Goal: Task Accomplishment & Management: Manage account settings

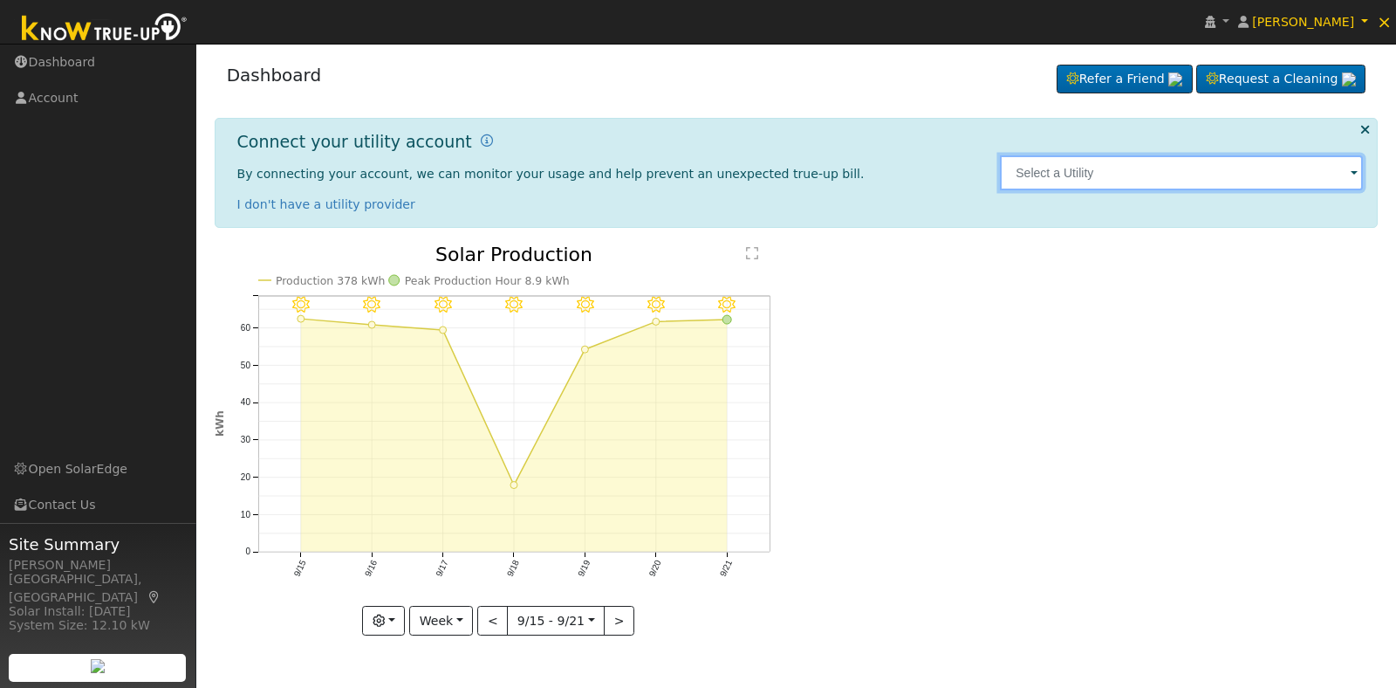
click at [1296, 179] on input "text" at bounding box center [1181, 172] width 363 height 35
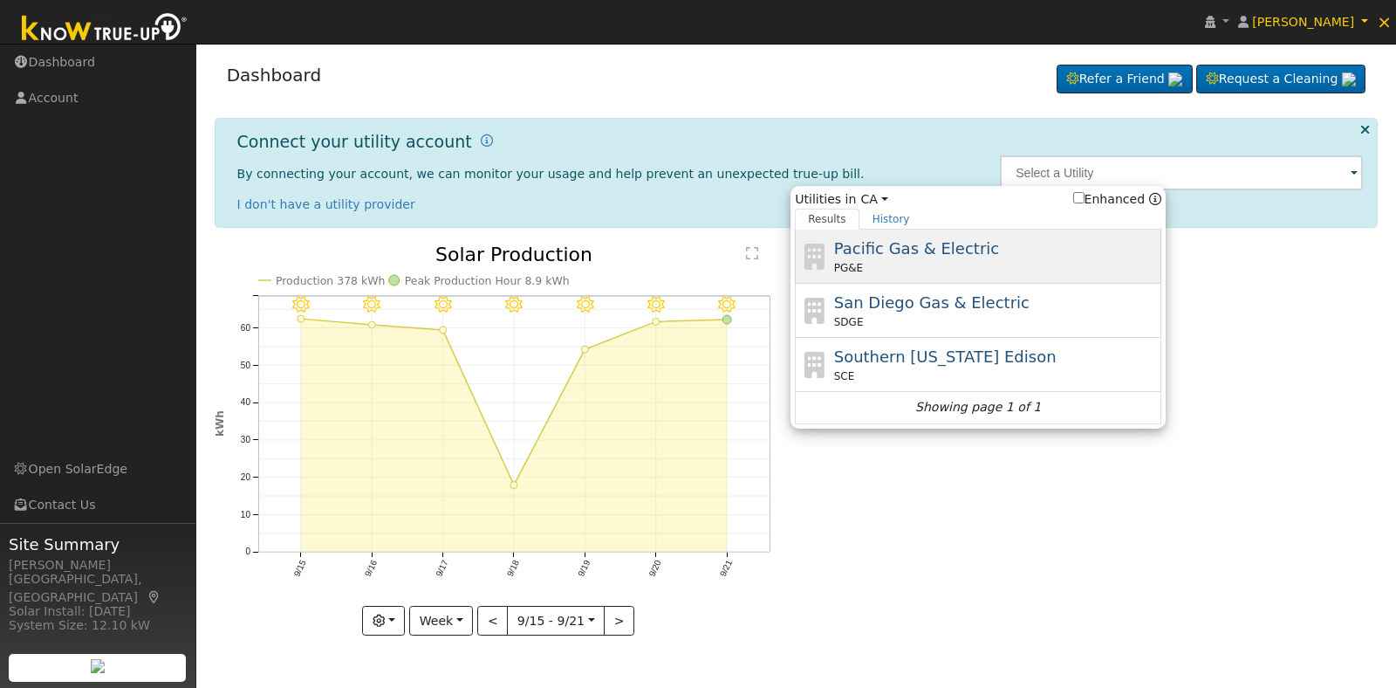
click at [984, 255] on div "Pacific Gas & Electric PG&E" at bounding box center [996, 256] width 324 height 39
type input "PG&E"
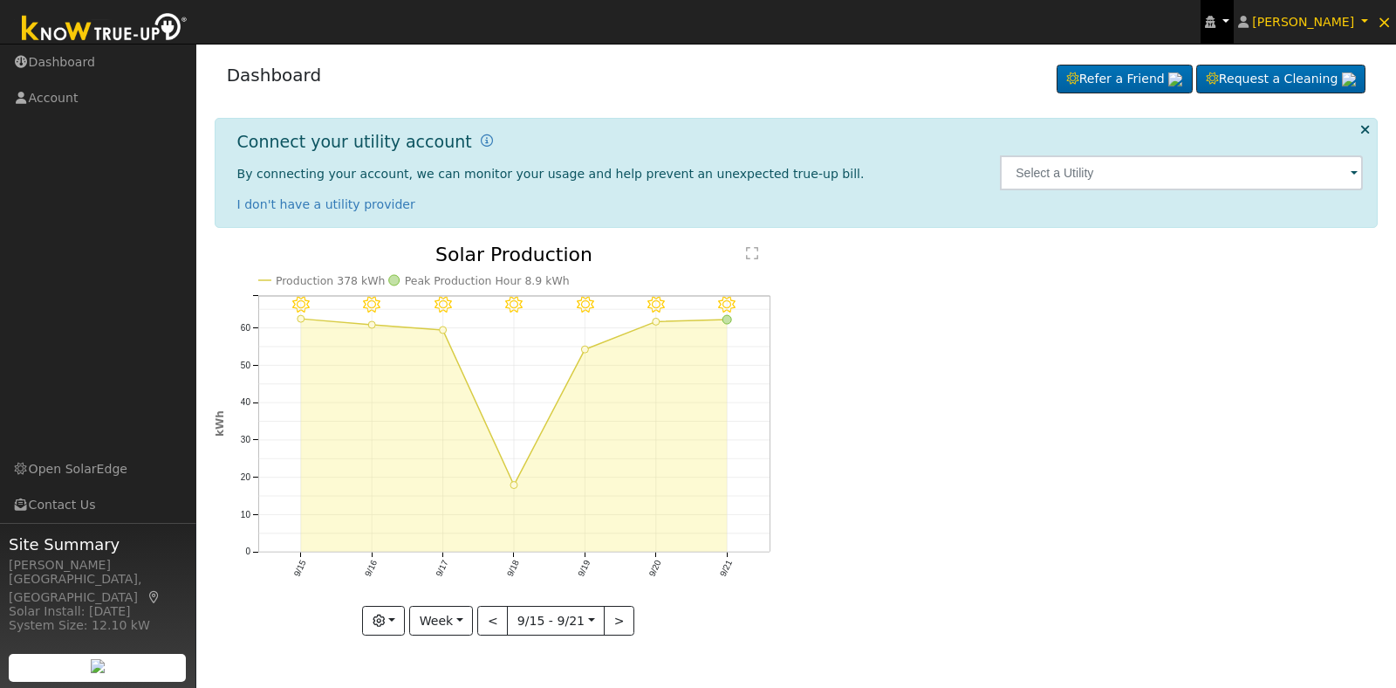
click at [1216, 16] on icon at bounding box center [1210, 22] width 10 height 12
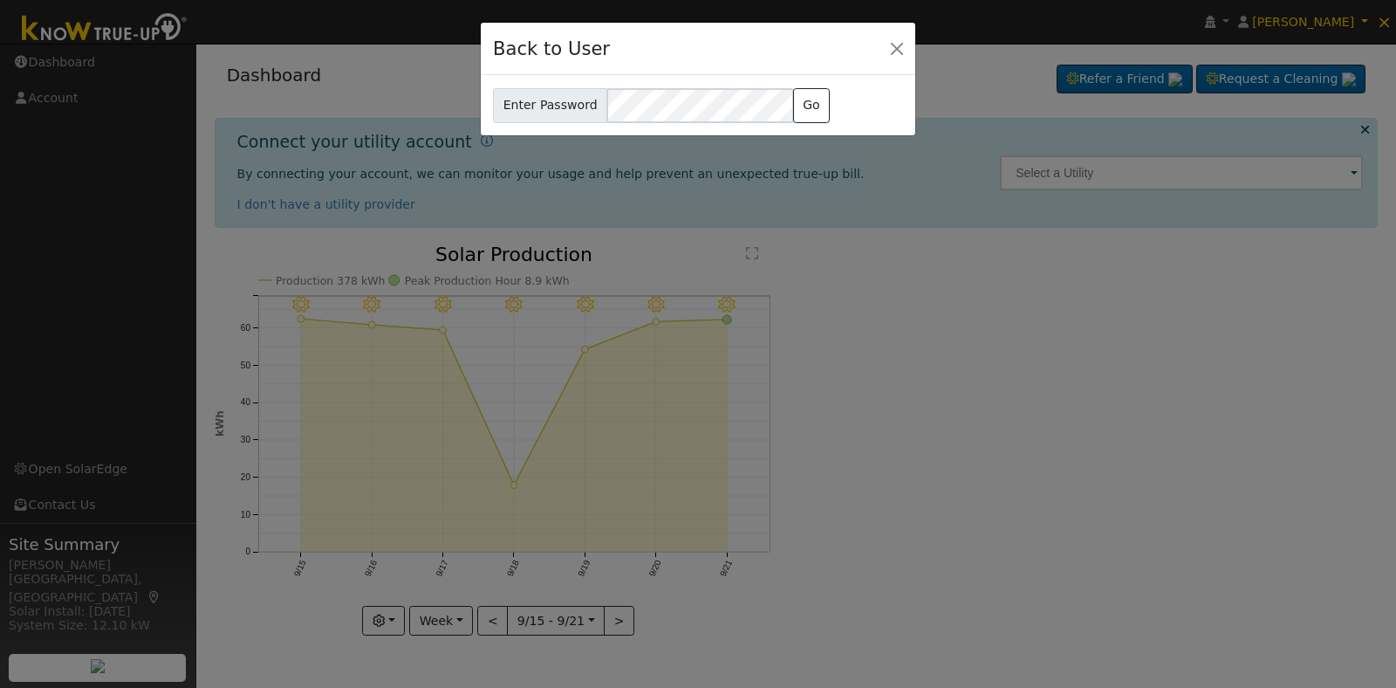
click at [888, 35] on div "Back to User" at bounding box center [698, 49] width 435 height 53
click at [899, 42] on button "Close" at bounding box center [897, 48] width 24 height 24
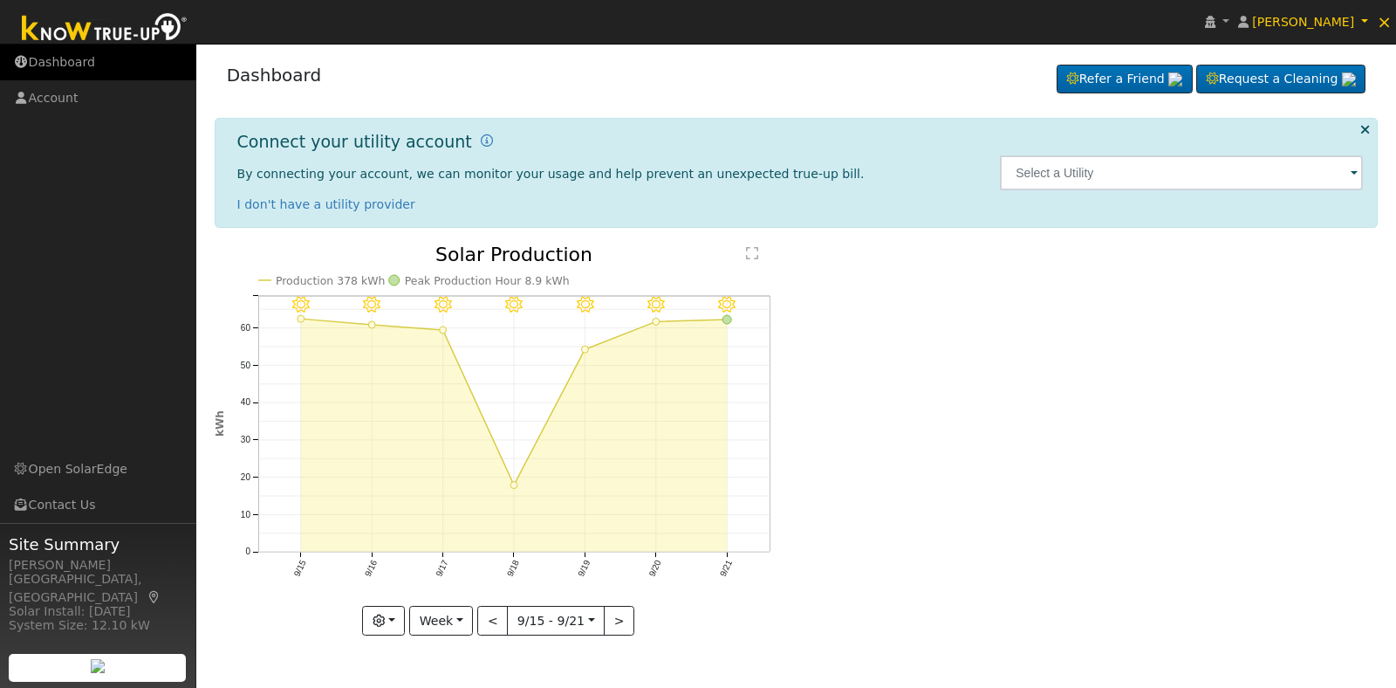
click at [93, 53] on link "Dashboard" at bounding box center [98, 63] width 196 height 36
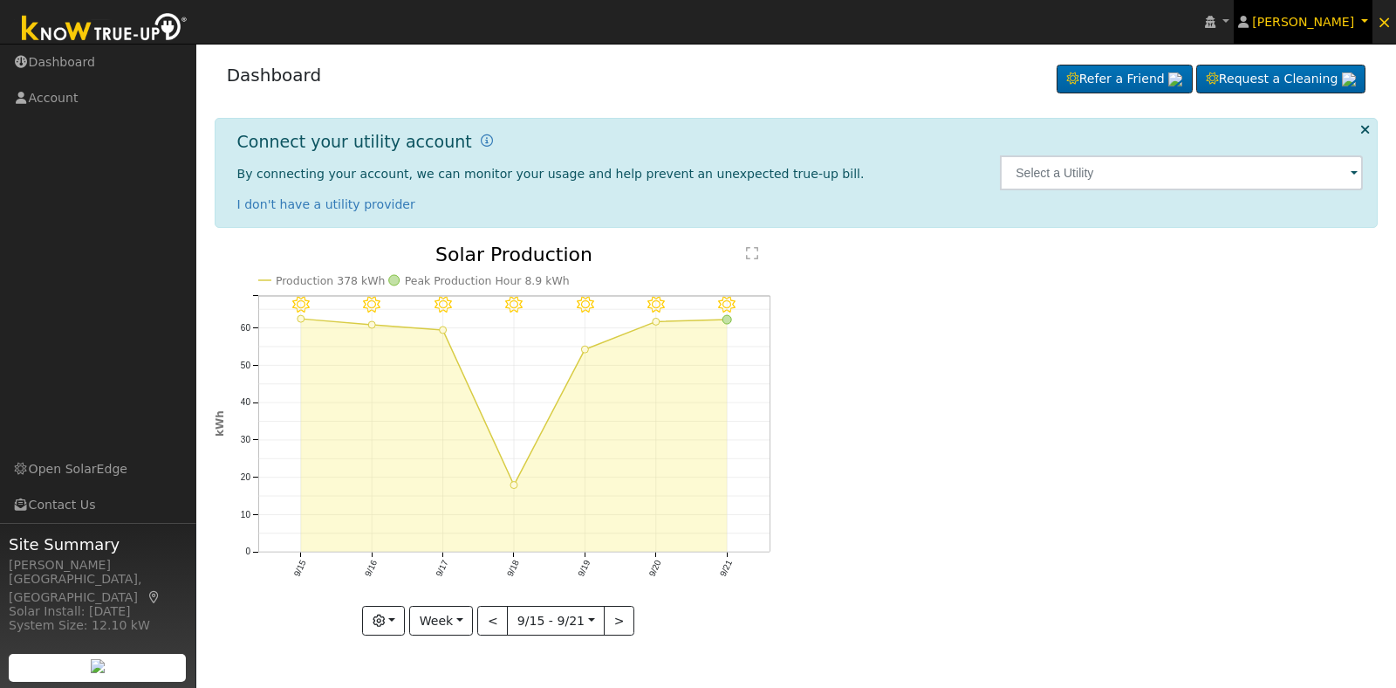
click at [1350, 10] on link "[PERSON_NAME]" at bounding box center [1304, 22] width 140 height 44
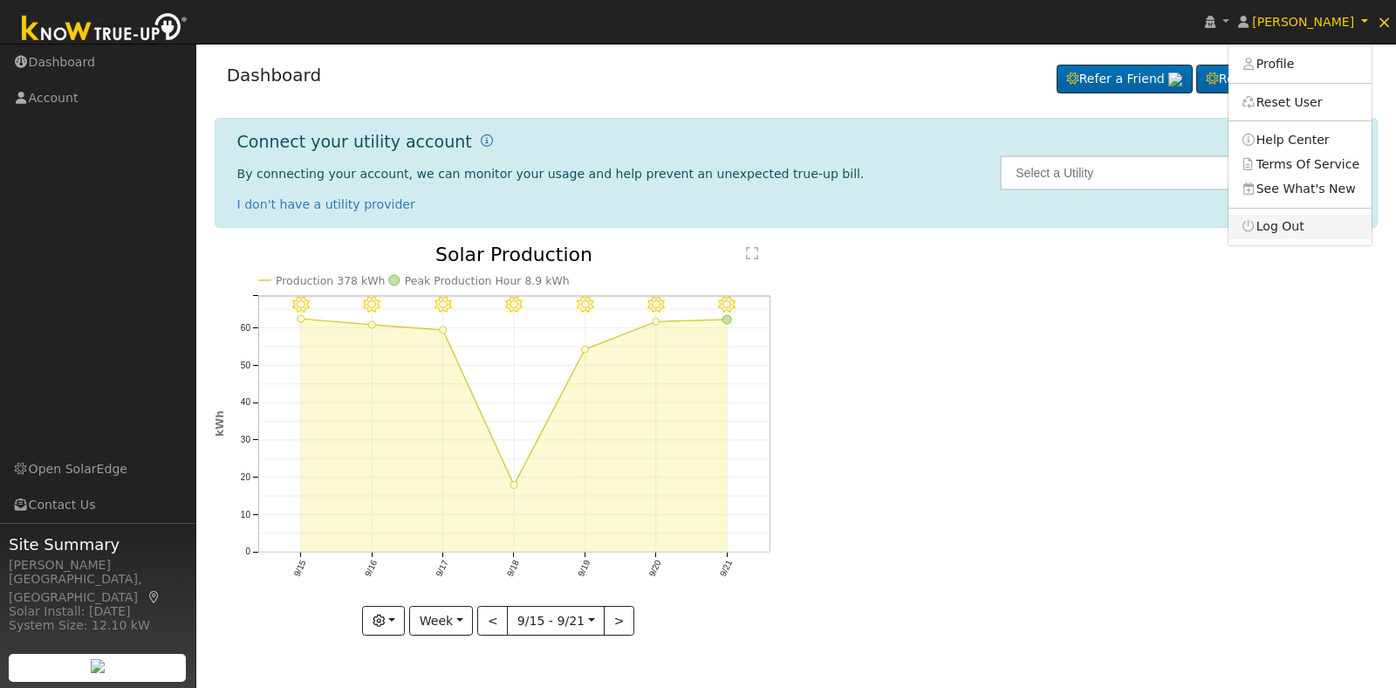
click at [1290, 234] on link "Log Out" at bounding box center [1300, 227] width 143 height 24
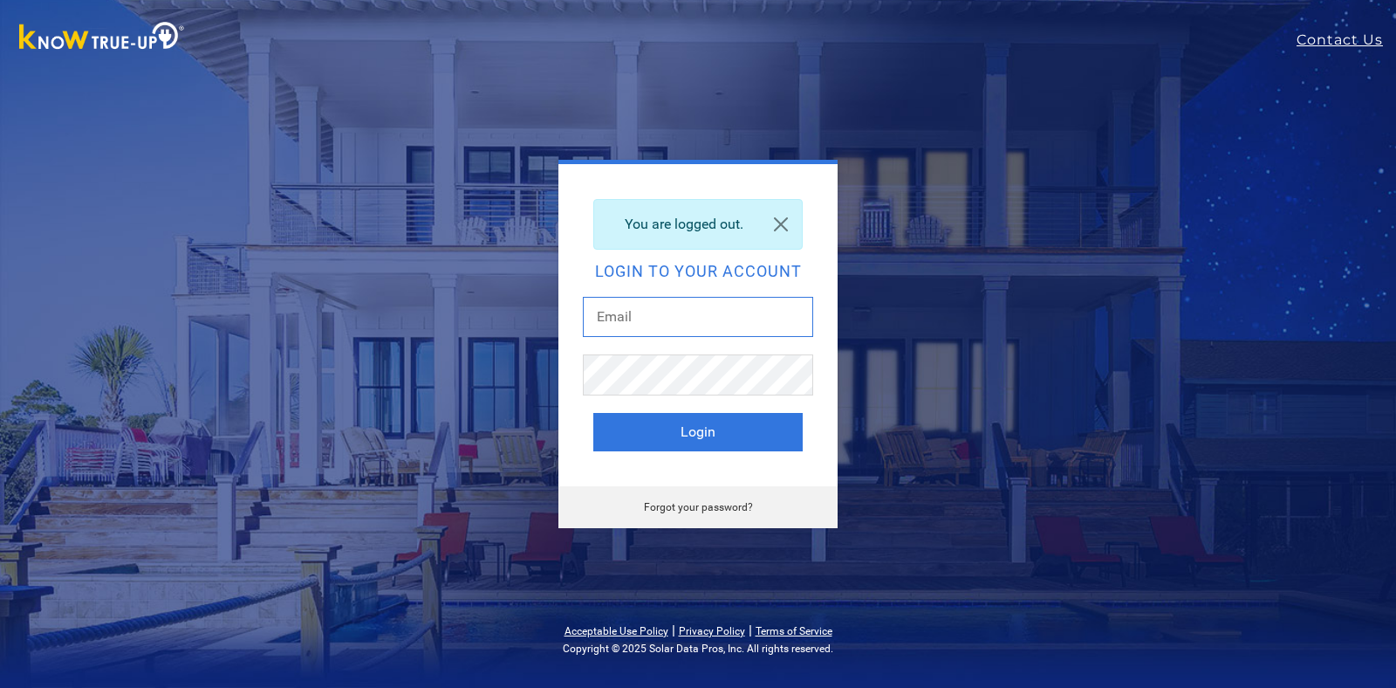
click at [736, 310] on input "text" at bounding box center [698, 317] width 230 height 40
type input "[EMAIL_ADDRESS][DOMAIN_NAME]"
drag, startPoint x: 705, startPoint y: 438, endPoint x: 709, endPoint y: 456, distance: 18.7
click at [709, 458] on div "You are logged out. Login to your account dgibby024@gmail.com Login" at bounding box center [698, 324] width 279 height 321
click at [718, 437] on button "Login" at bounding box center [697, 432] width 209 height 38
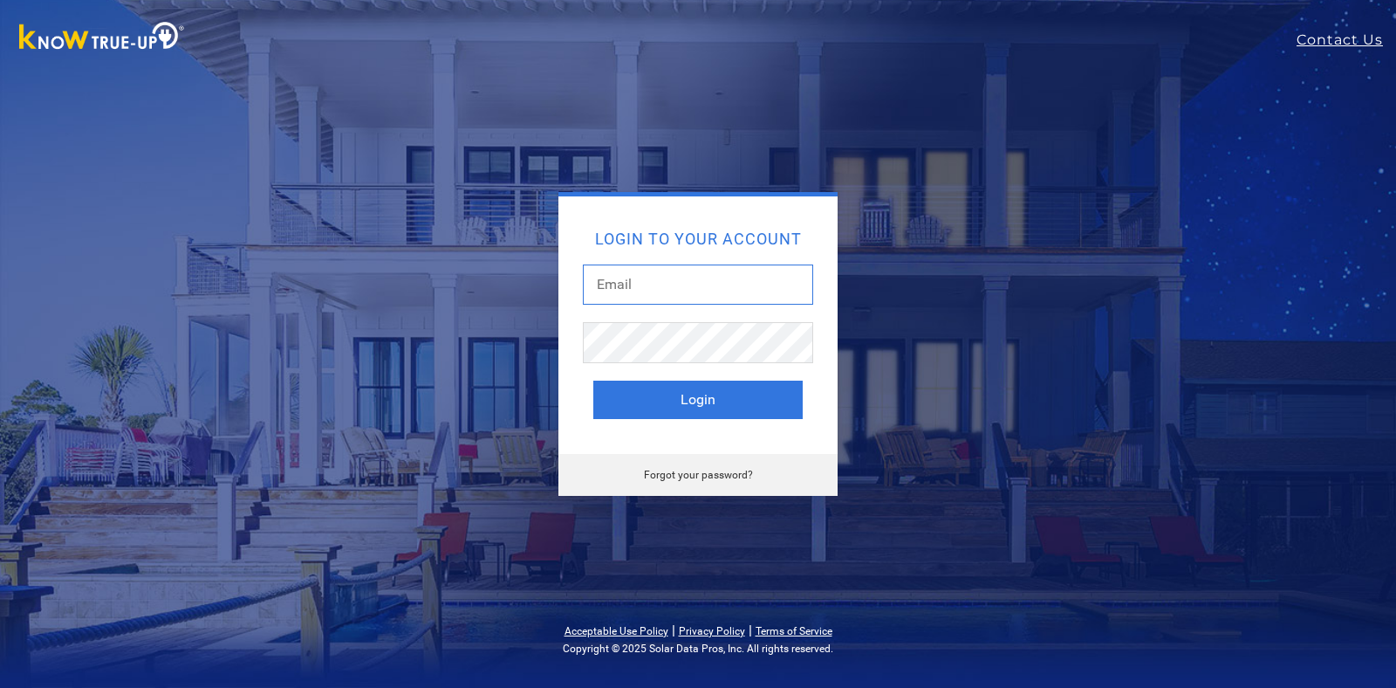
click at [666, 285] on input "text" at bounding box center [698, 284] width 230 height 40
type input "[EMAIL_ADDRESS][DOMAIN_NAME]"
click at [675, 403] on button "Login" at bounding box center [697, 400] width 209 height 38
